Goal: Information Seeking & Learning: Find specific fact

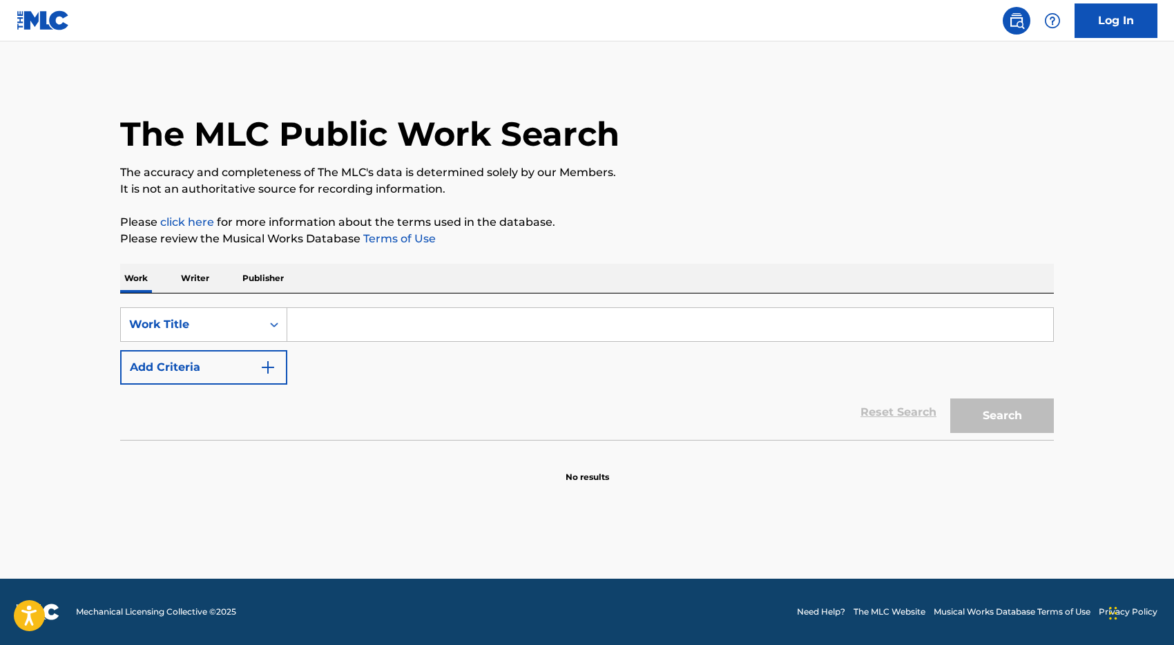
click at [350, 323] on input "Search Form" at bounding box center [670, 324] width 766 height 33
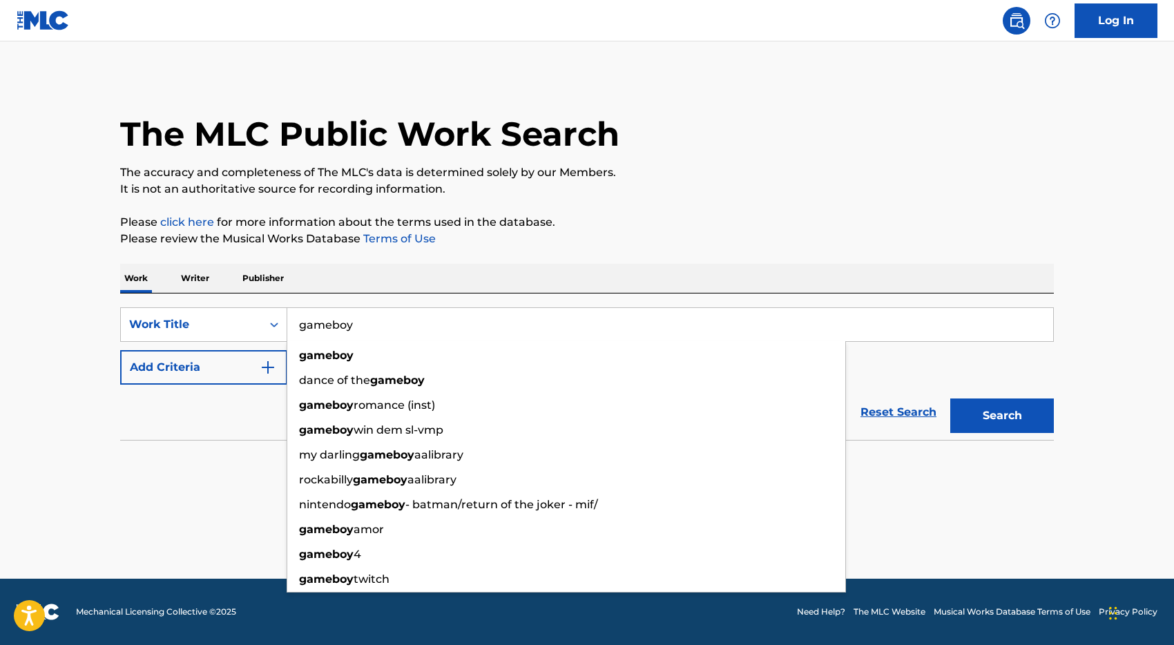
type input "gameboy"
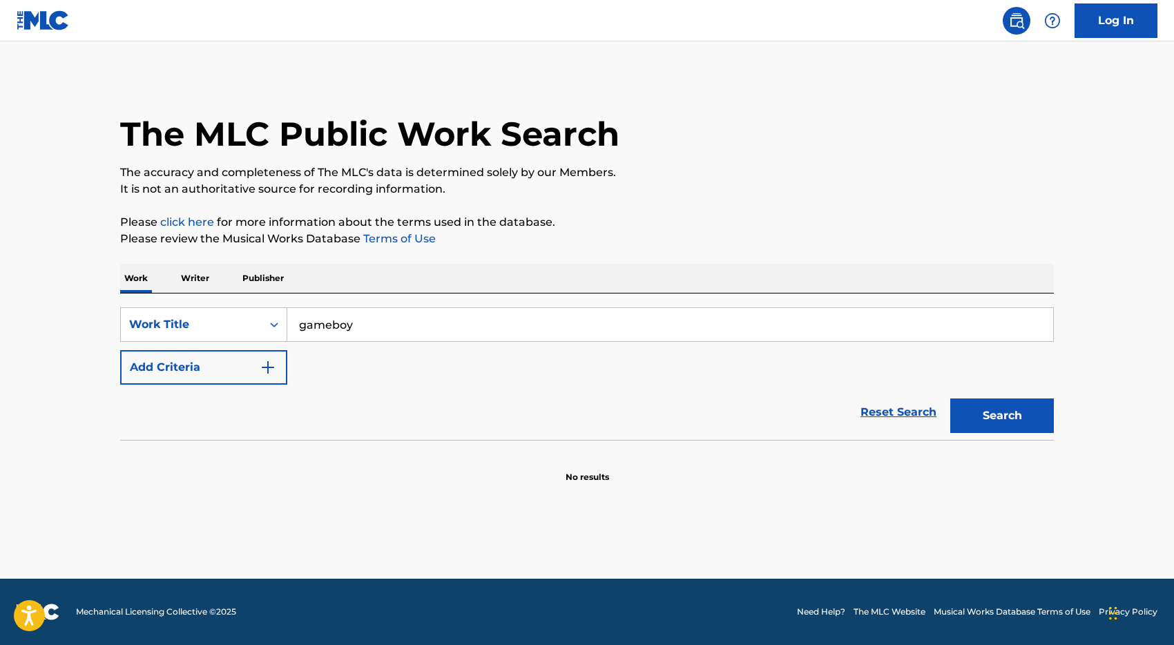
click at [139, 461] on section "No results" at bounding box center [587, 466] width 934 height 36
click at [234, 363] on button "Add Criteria" at bounding box center [203, 367] width 167 height 35
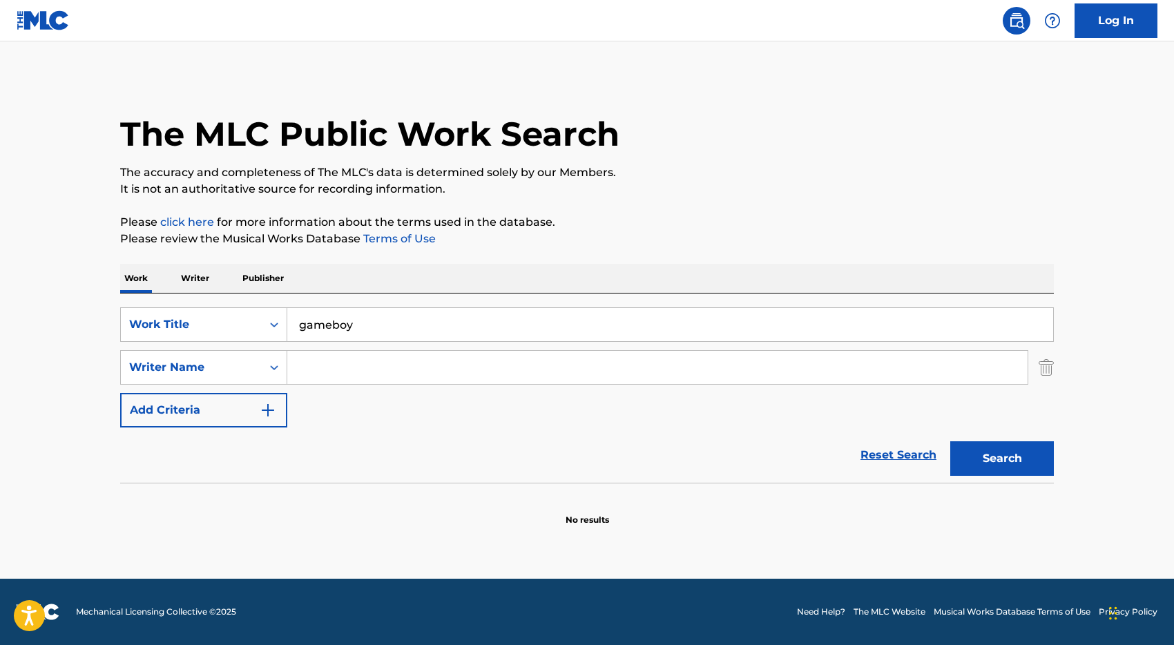
click at [326, 369] on input "Search Form" at bounding box center [657, 367] width 741 height 33
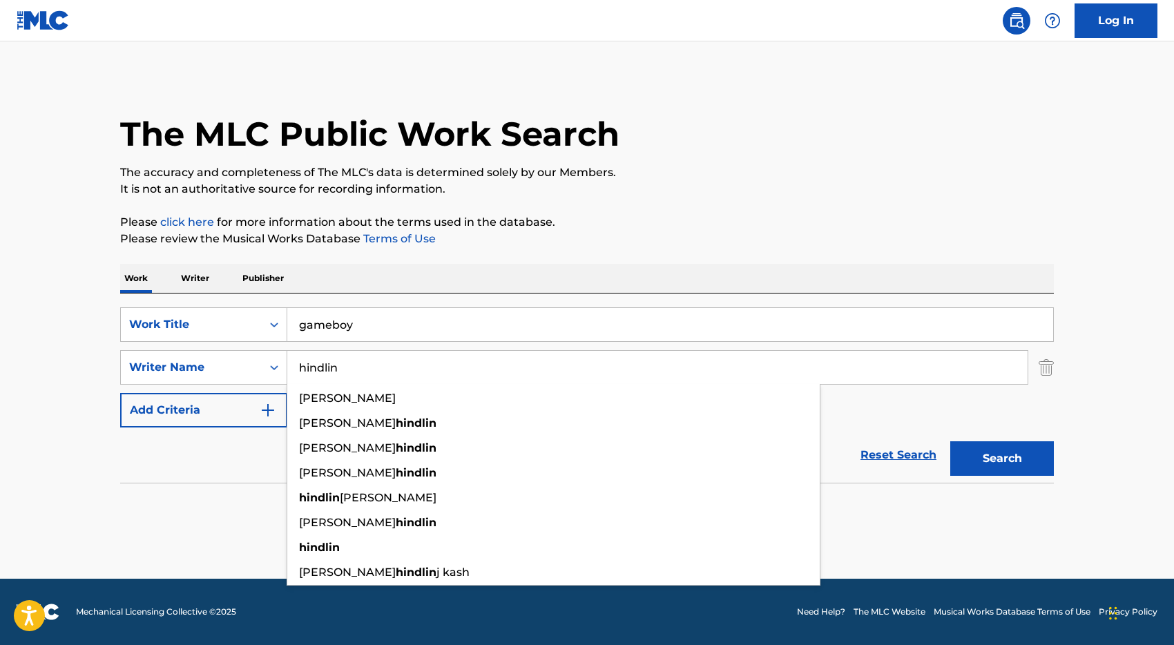
type input "hindlin"
click at [951, 441] on button "Search" at bounding box center [1003, 458] width 104 height 35
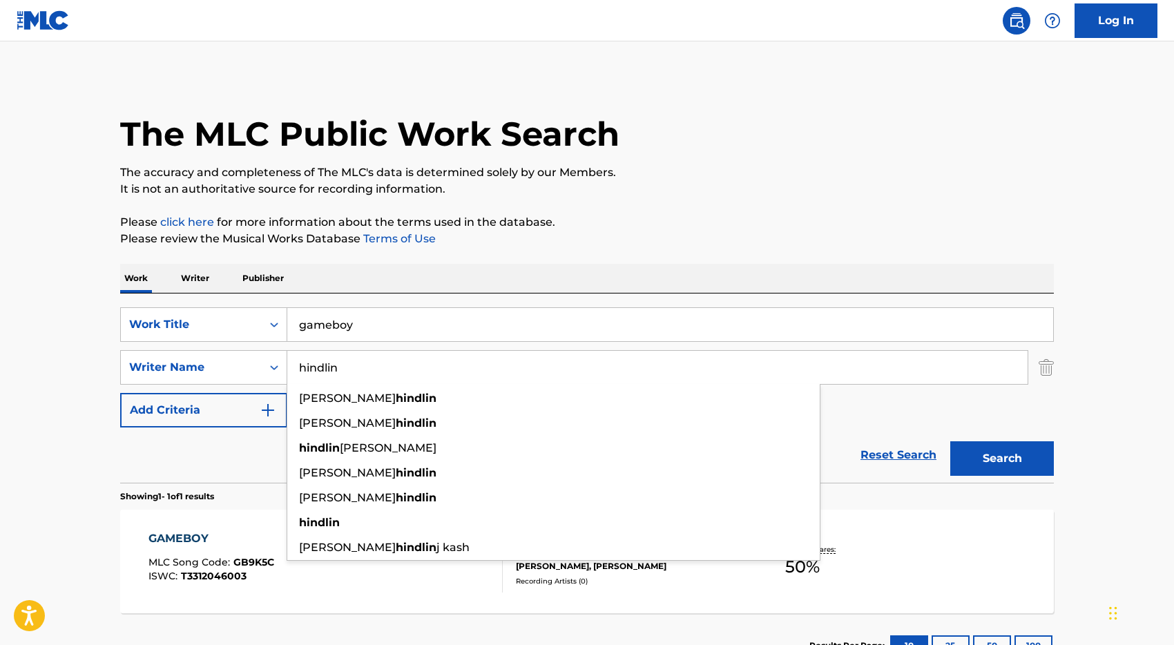
click at [212, 464] on div "Reset Search Search" at bounding box center [587, 455] width 934 height 55
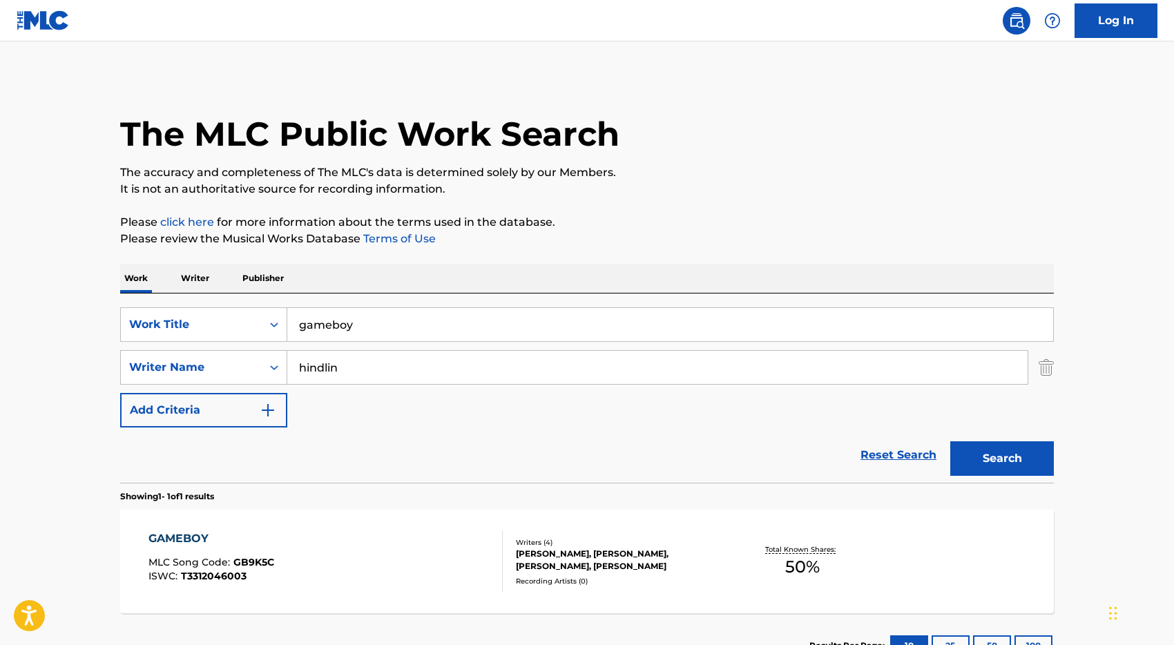
click at [349, 542] on div "GAMEBOY MLC Song Code : GB9K5C ISWC : T3312046003" at bounding box center [326, 562] width 355 height 62
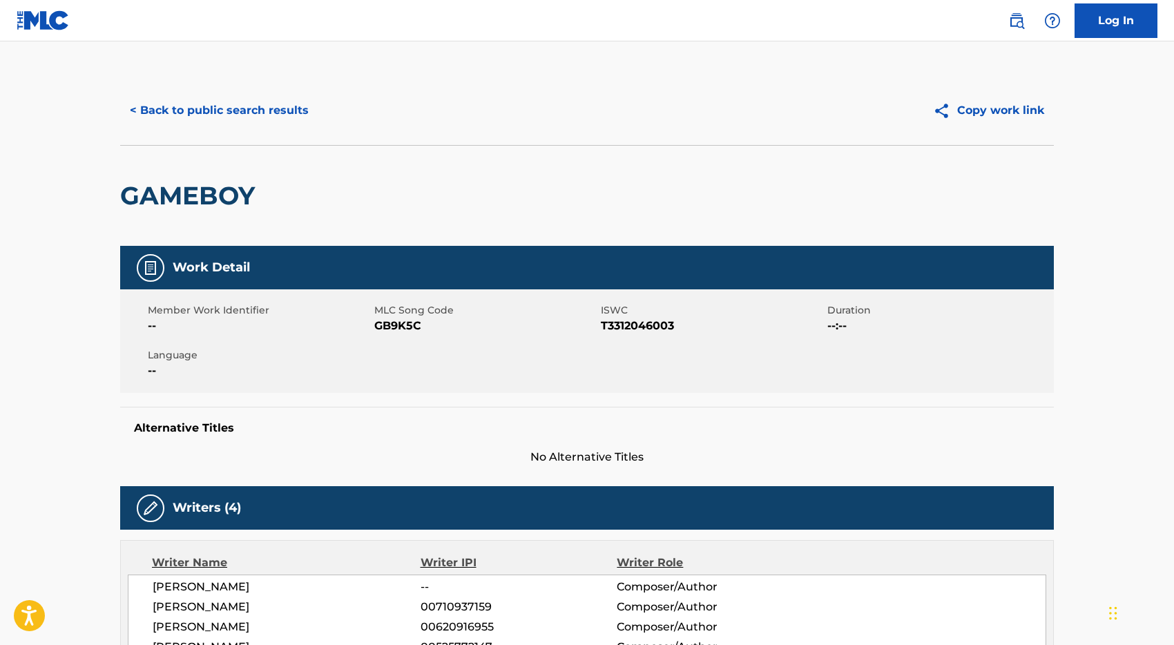
click at [202, 109] on button "< Back to public search results" at bounding box center [219, 110] width 198 height 35
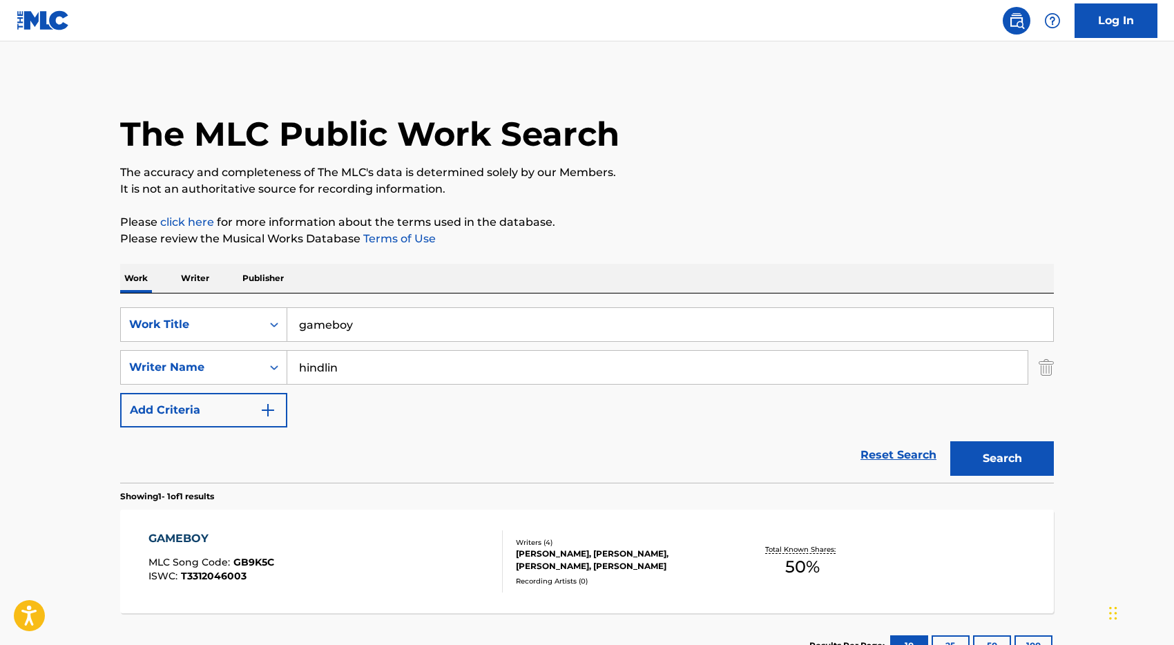
click at [301, 365] on input "hindlin" at bounding box center [657, 367] width 741 height 33
click at [343, 318] on input "gameboy" at bounding box center [670, 324] width 766 height 33
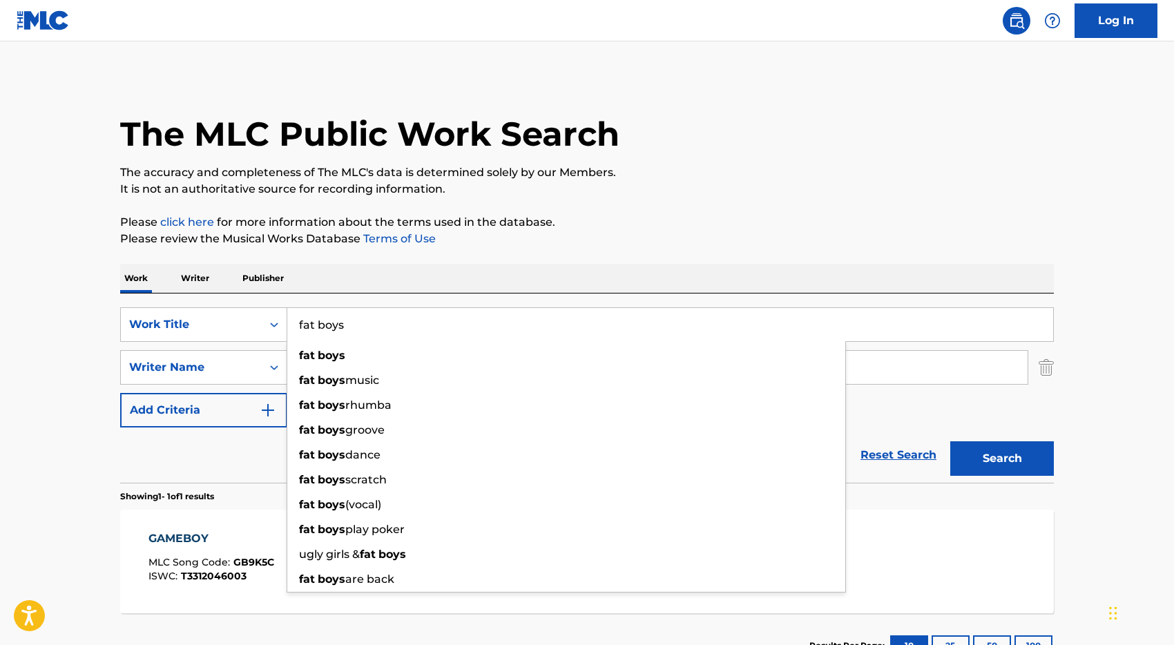
type input "fat boys"
click at [951, 441] on button "Search" at bounding box center [1003, 458] width 104 height 35
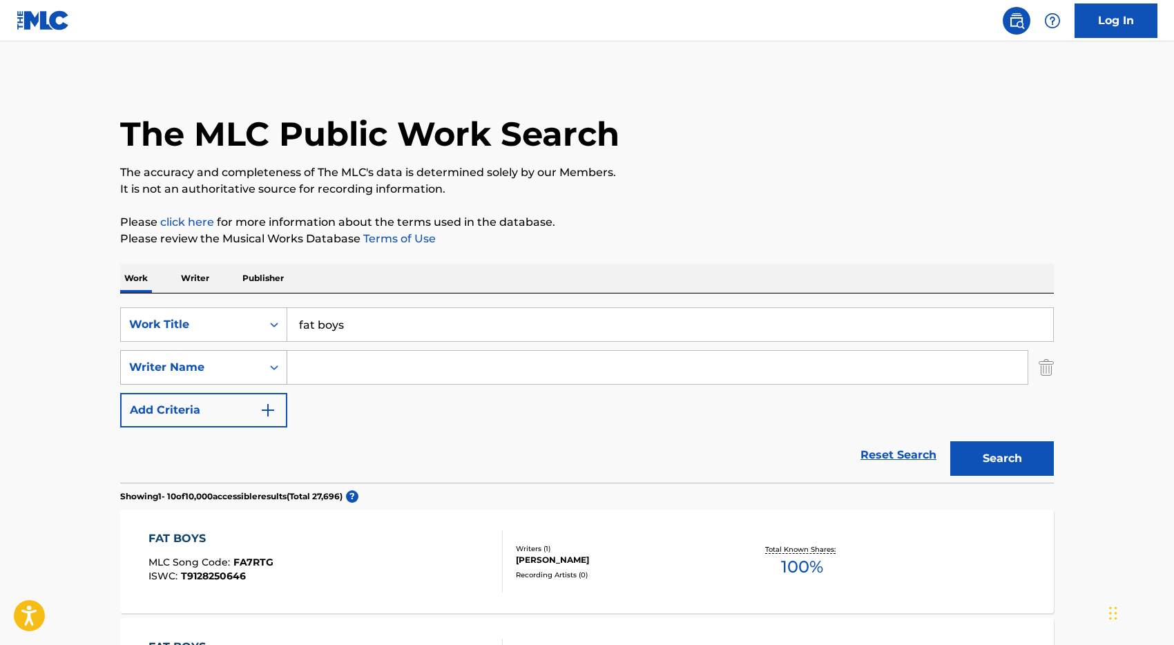
click at [251, 367] on div "Writer Name" at bounding box center [191, 367] width 124 height 17
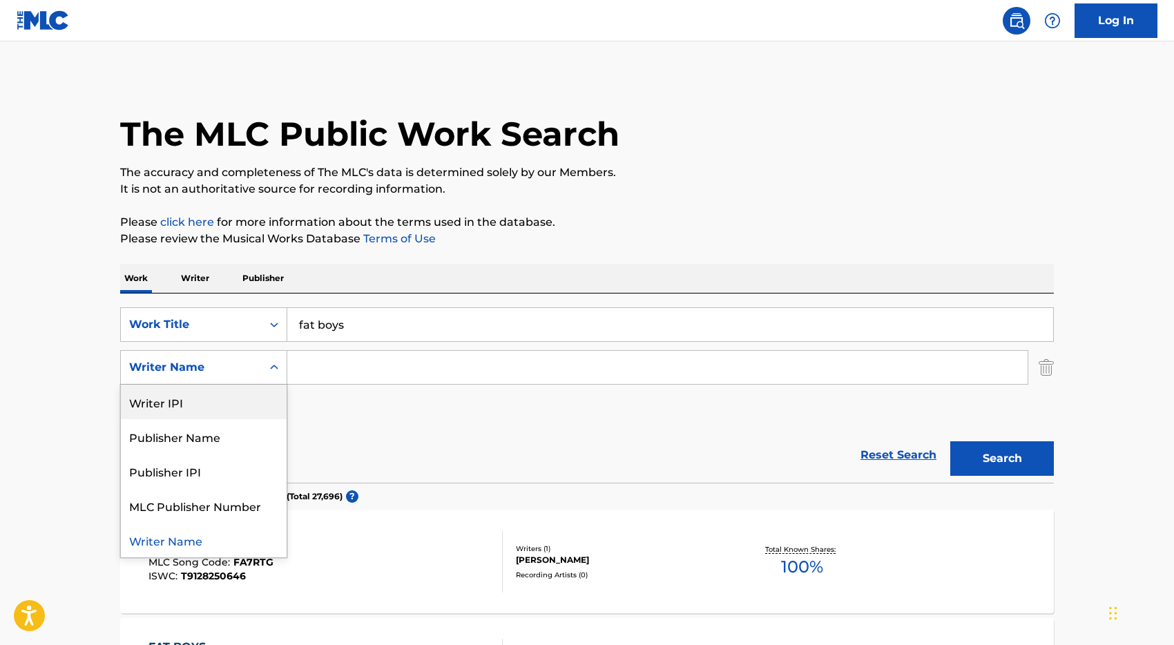
click at [318, 352] on input "Search Form" at bounding box center [657, 367] width 741 height 33
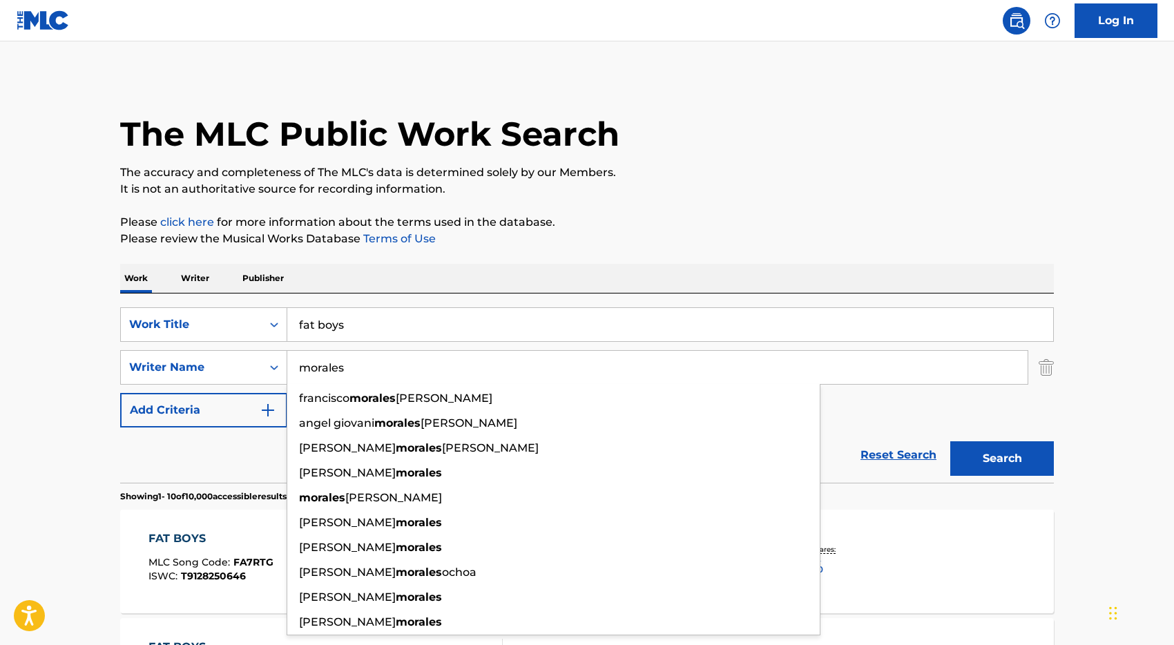
type input "morales"
click at [951, 441] on button "Search" at bounding box center [1003, 458] width 104 height 35
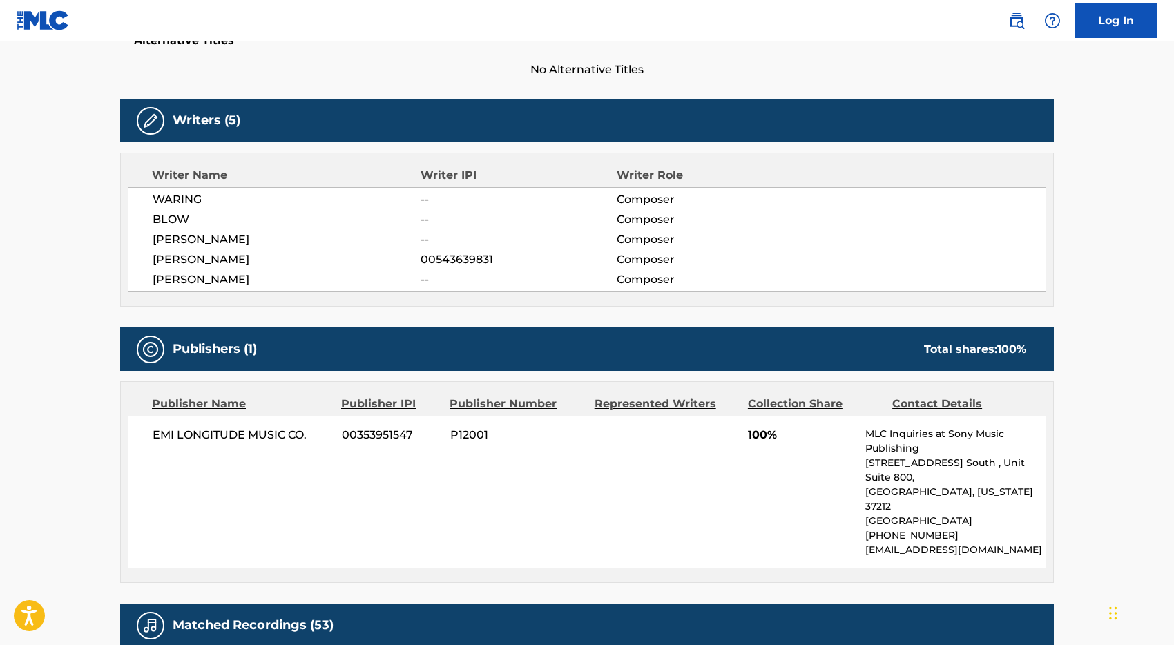
scroll to position [383, 0]
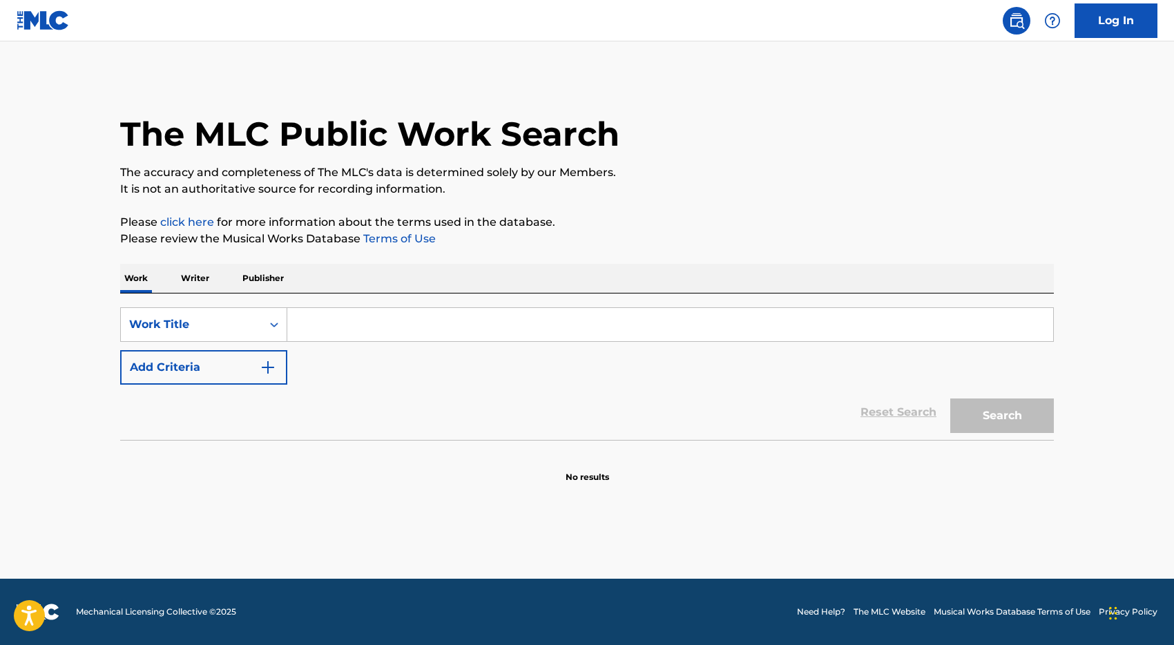
click at [339, 321] on input "Search Form" at bounding box center [670, 324] width 766 height 33
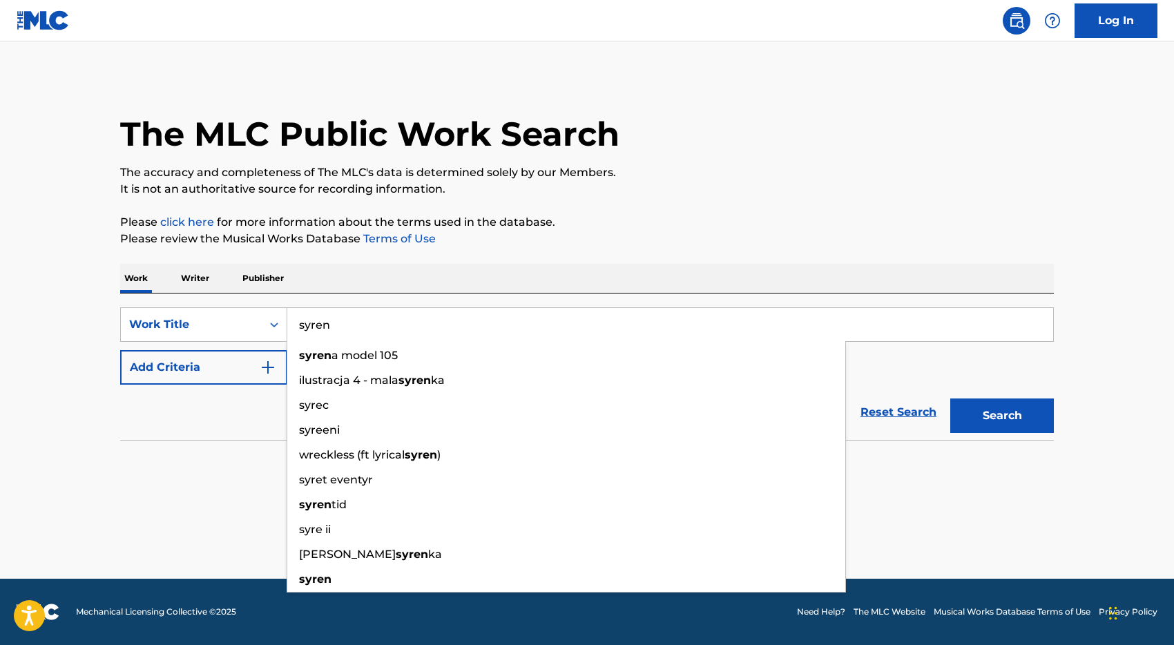
type input "syren"
click at [951, 399] on button "Search" at bounding box center [1003, 416] width 104 height 35
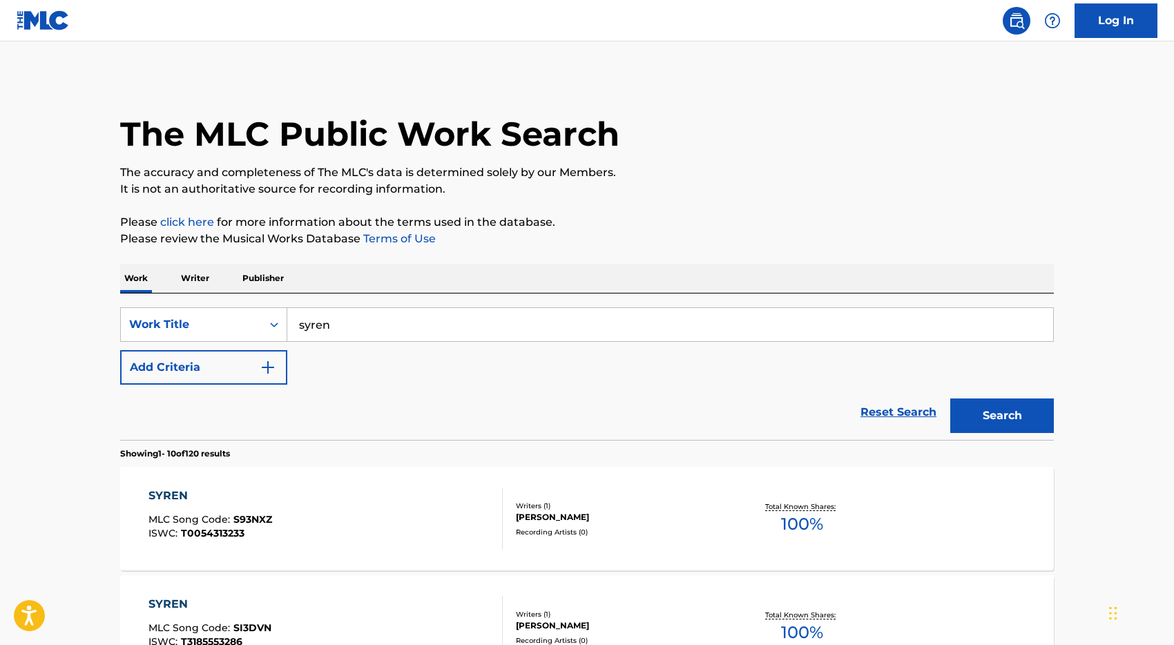
click at [251, 370] on button "Add Criteria" at bounding box center [203, 367] width 167 height 35
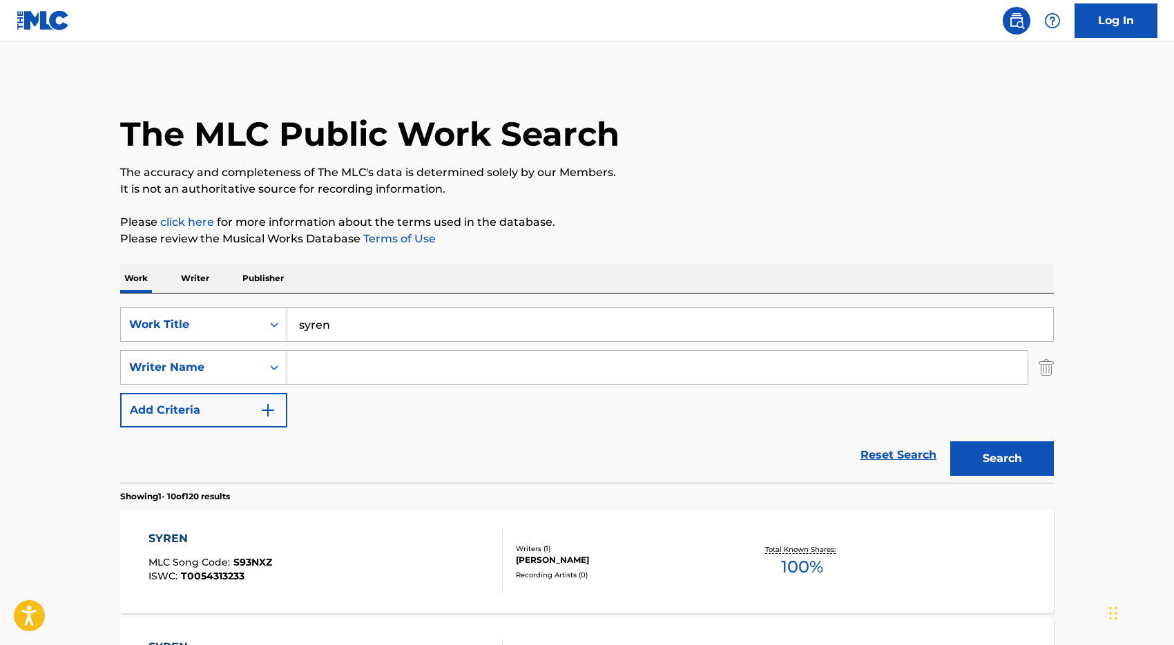
click at [335, 370] on input "Search Form" at bounding box center [657, 367] width 741 height 33
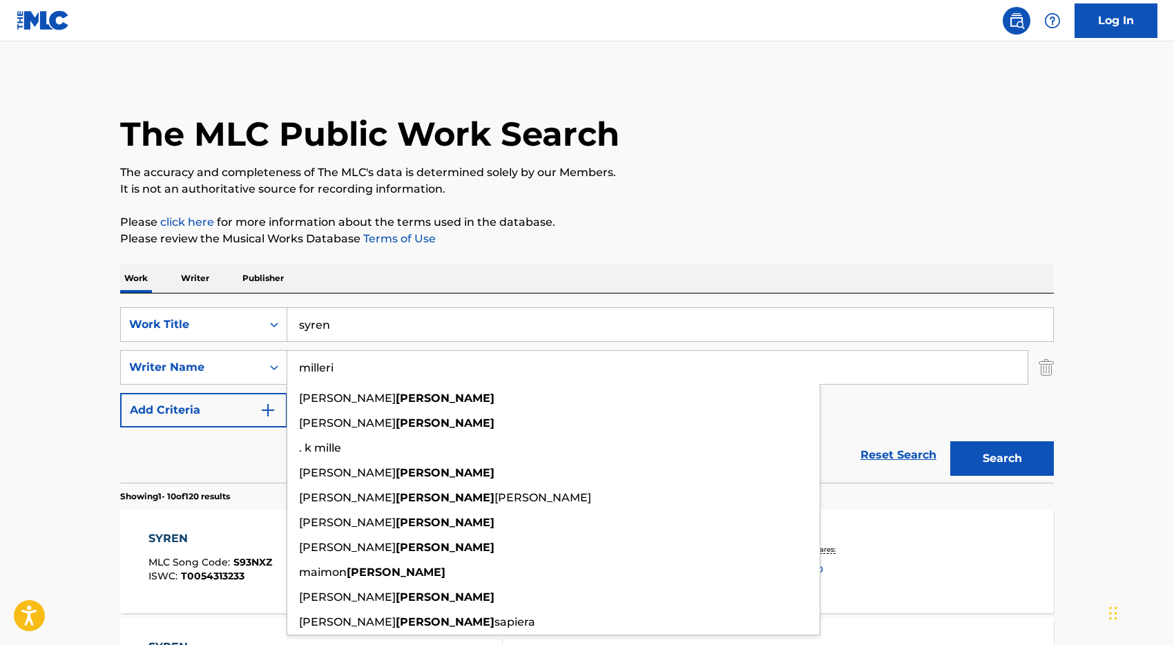
type input "milleri"
click at [951, 441] on button "Search" at bounding box center [1003, 458] width 104 height 35
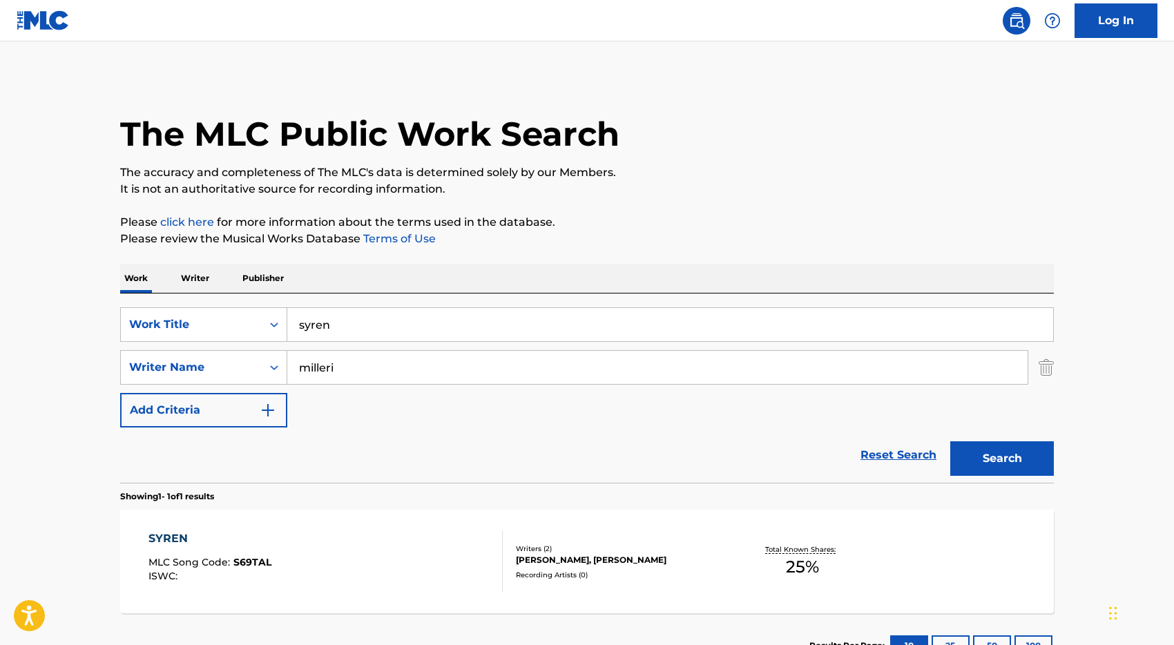
click at [356, 552] on div "SYREN MLC Song Code : S69TAL ISWC :" at bounding box center [326, 562] width 355 height 62
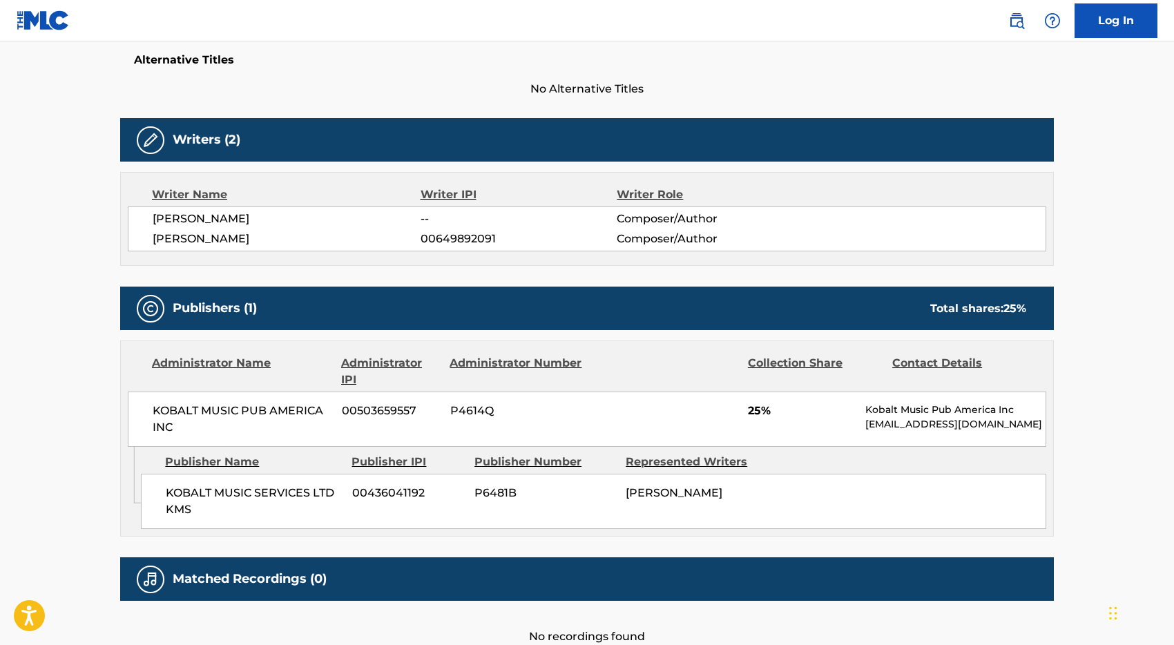
scroll to position [350, 0]
